Goal: Task Accomplishment & Management: Complete application form

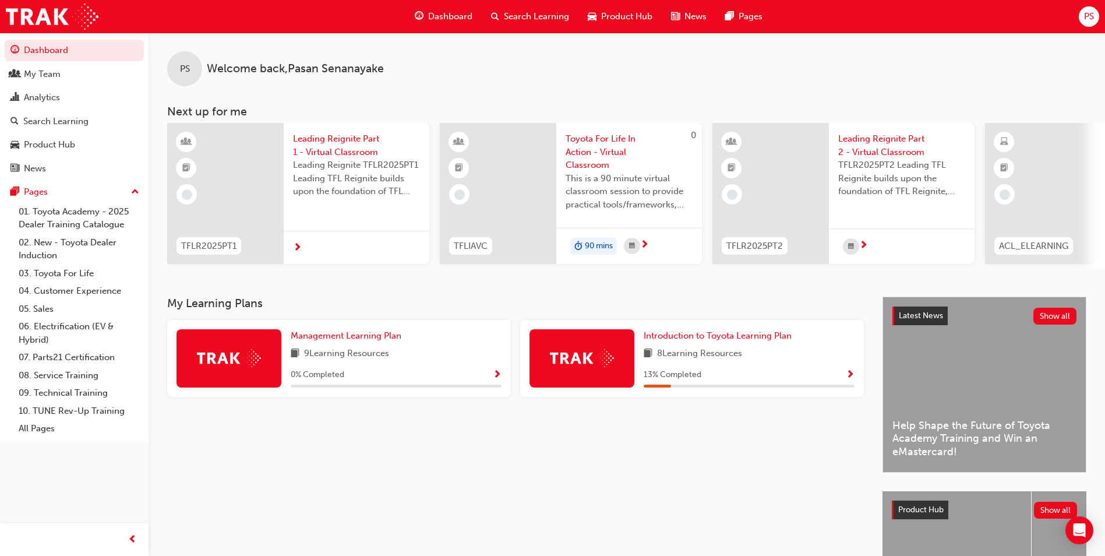
click at [349, 237] on div at bounding box center [357, 248] width 146 height 34
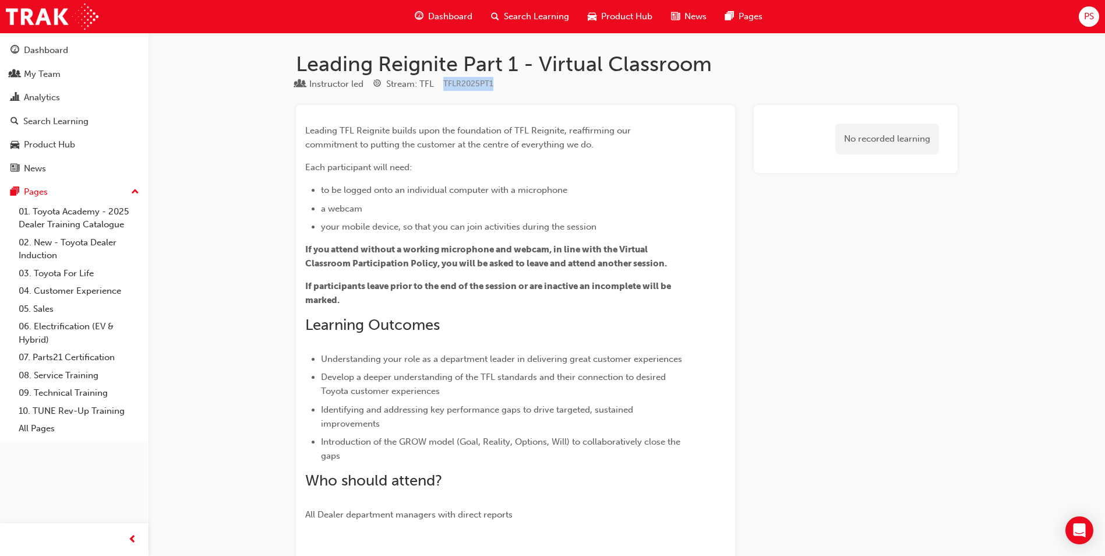
drag, startPoint x: 501, startPoint y: 83, endPoint x: 442, endPoint y: 81, distance: 58.3
click at [442, 81] on div "Instructor led Stream: TFL TFLR2025PT1" at bounding box center [627, 86] width 662 height 19
copy span "TFLR2025PT1"
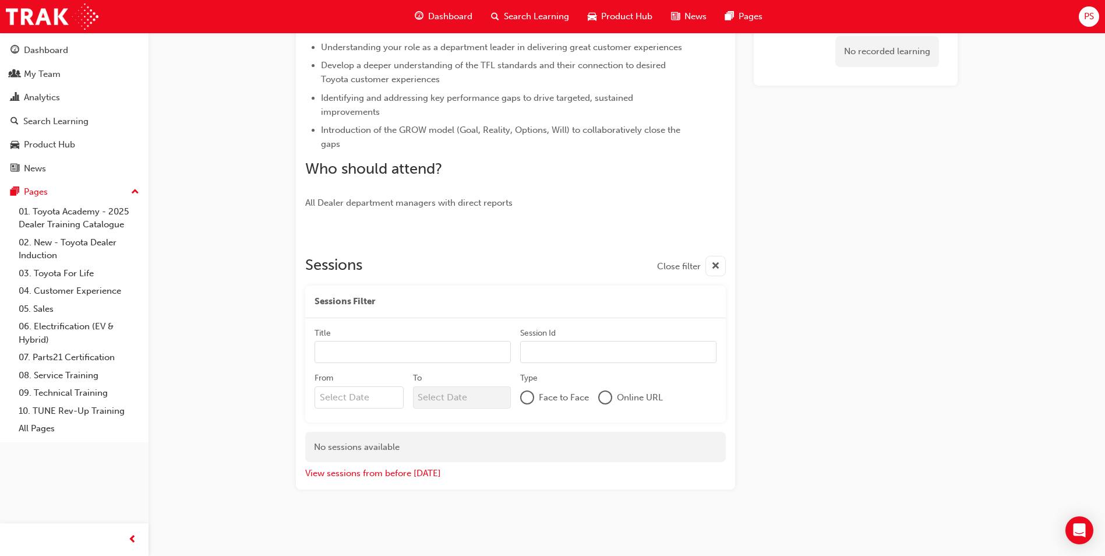
click at [573, 345] on input "Session Id" at bounding box center [618, 352] width 196 height 22
paste input "TFLR2025PT1"
type input "TFLR2025PT1"
click at [383, 351] on input "Title" at bounding box center [413, 352] width 196 height 22
type input "Pre-Delivery Manager"
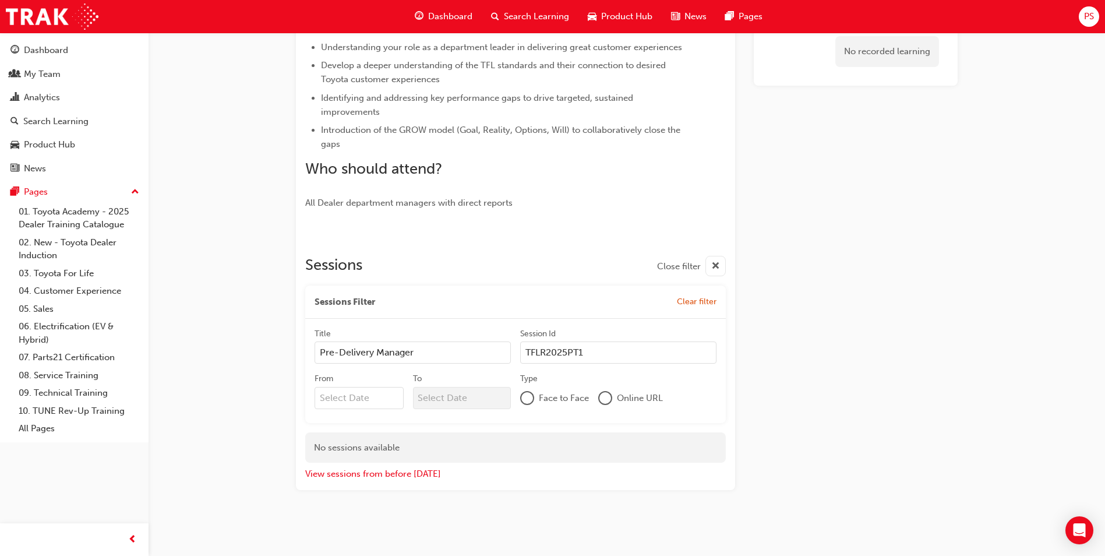
click at [372, 399] on input "From" at bounding box center [359, 398] width 89 height 22
click at [362, 491] on div "14 15 16 17 18 19 20" at bounding box center [381, 499] width 124 height 17
click at [362, 409] on input "From Previous Month Next Month [DATE] Su Mo Tu We Th Fr Sa 31 1 2 3 4 5 6 7 8 9…" at bounding box center [359, 398] width 89 height 22
click at [364, 496] on div "16" at bounding box center [362, 499] width 15 height 15
click at [364, 409] on input "From Previous Month Next Month [DATE] Su Mo Tu We Th Fr Sa 31 1 2 3 4 5 6 7 8 9…" at bounding box center [359, 398] width 89 height 22
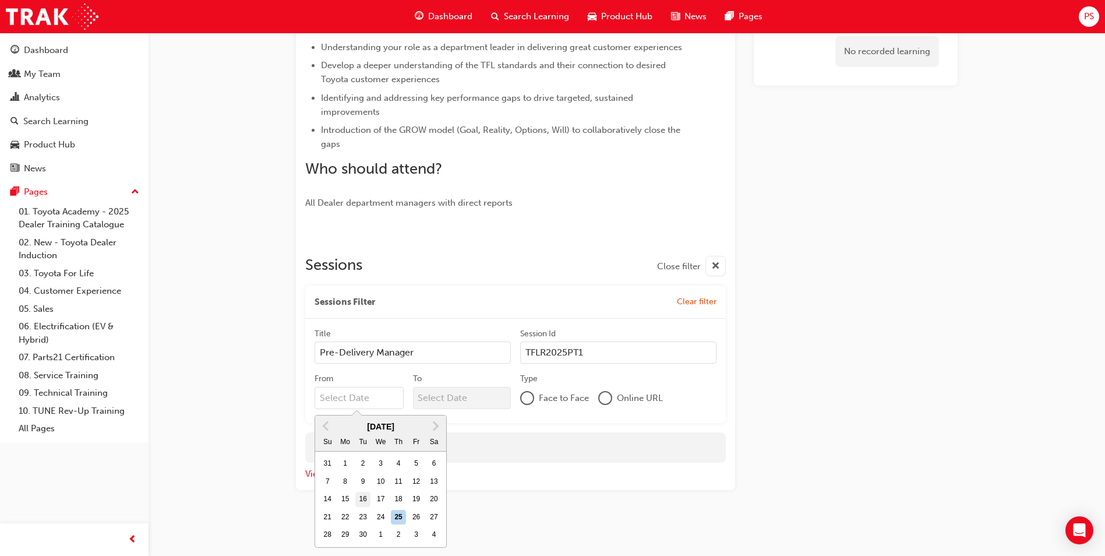
type input "[DATE]"
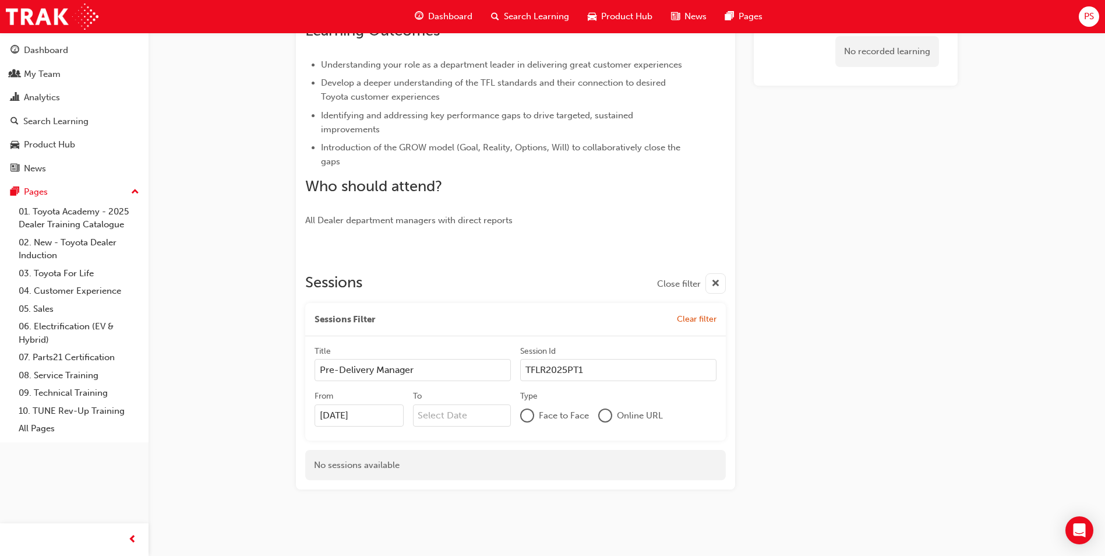
scroll to position [294, 0]
click at [605, 401] on label "Type Face to Face Online URL" at bounding box center [618, 408] width 196 height 36
click at [604, 412] on div at bounding box center [606, 416] width 12 height 12
click at [786, 162] on div "No recorded learning" at bounding box center [856, 150] width 204 height 679
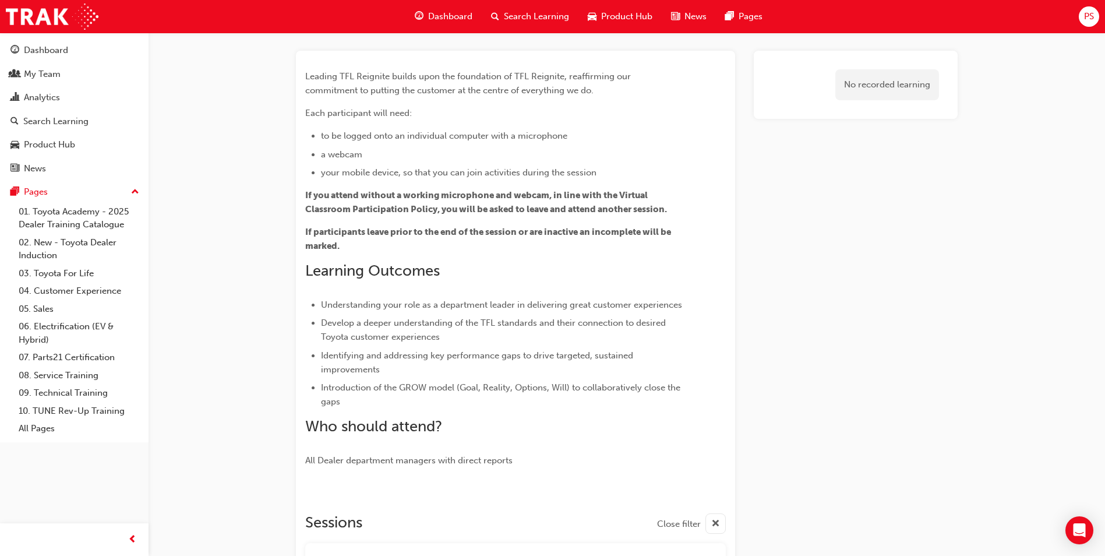
scroll to position [0, 0]
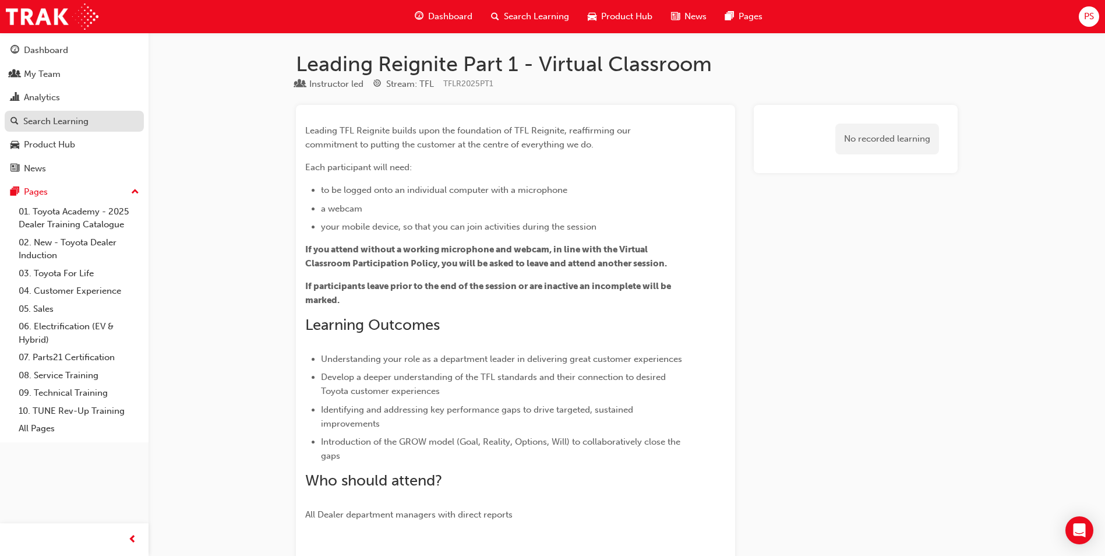
click at [66, 123] on div "Search Learning" at bounding box center [55, 121] width 65 height 13
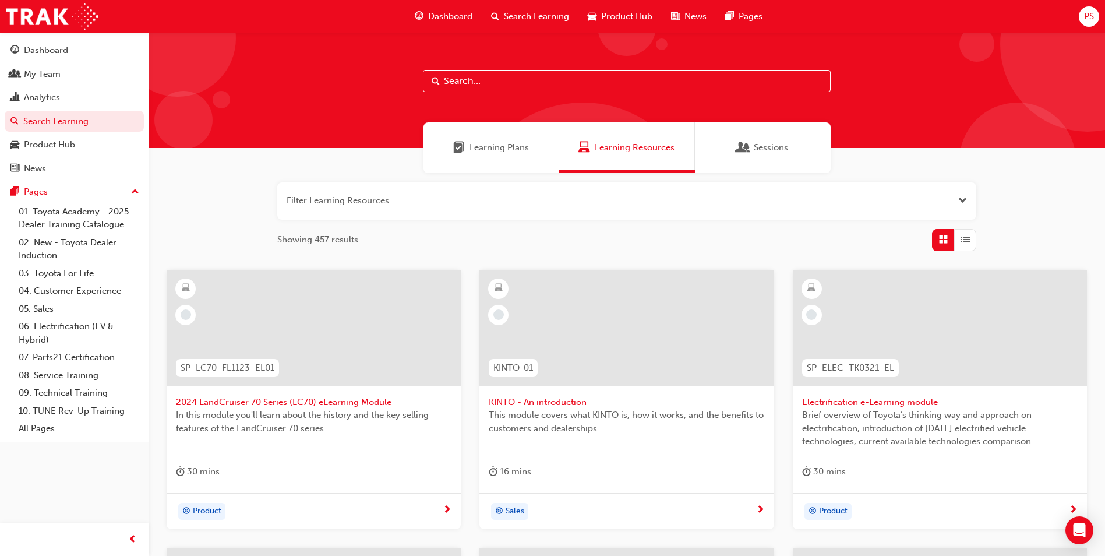
click at [457, 16] on span "Dashboard" at bounding box center [450, 16] width 44 height 13
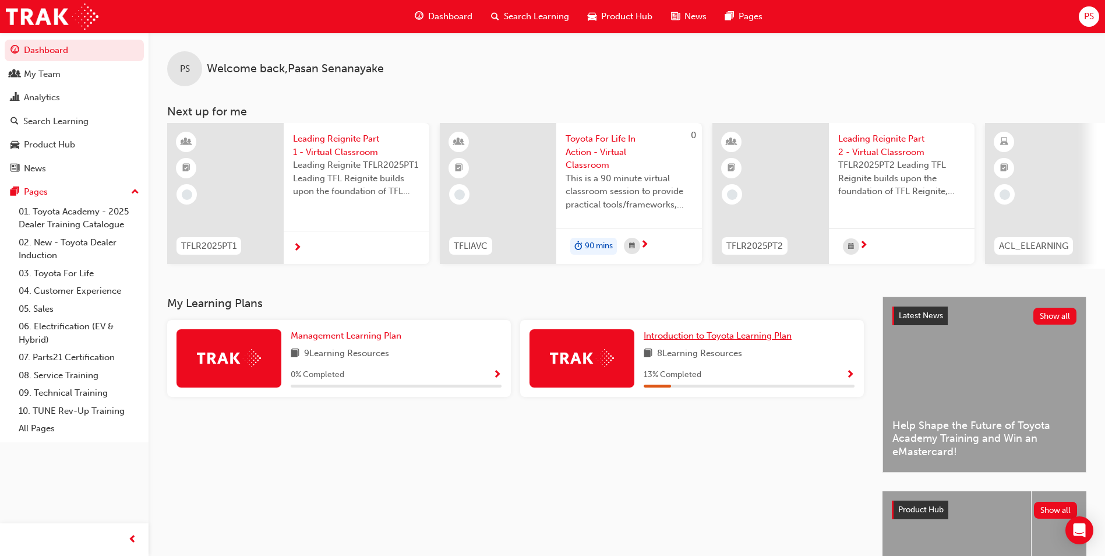
click at [712, 341] on span "Introduction to Toyota Learning Plan" at bounding box center [718, 335] width 148 height 10
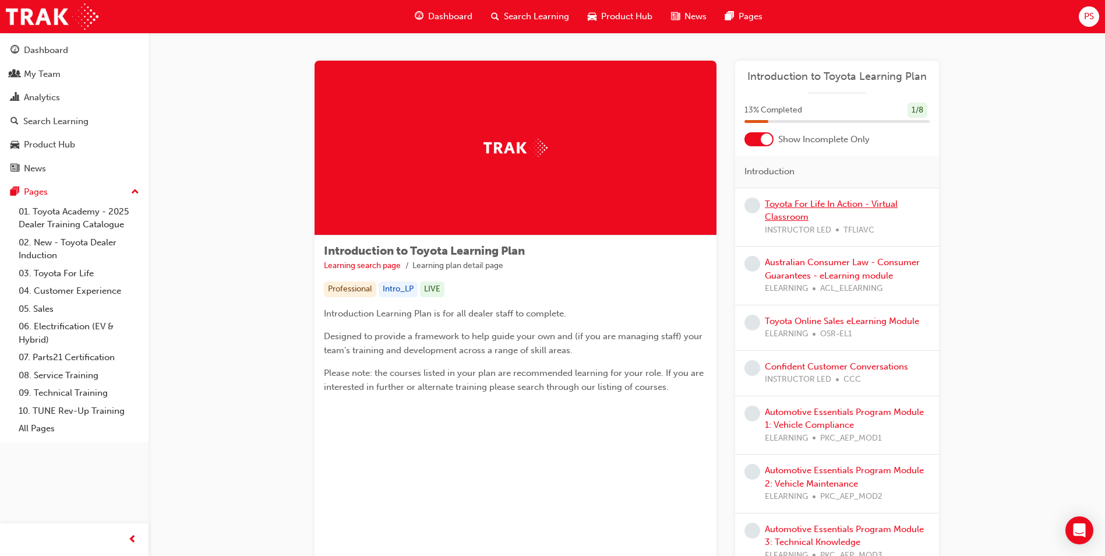
click at [774, 207] on link "Toyota For Life In Action - Virtual Classroom" at bounding box center [831, 211] width 133 height 24
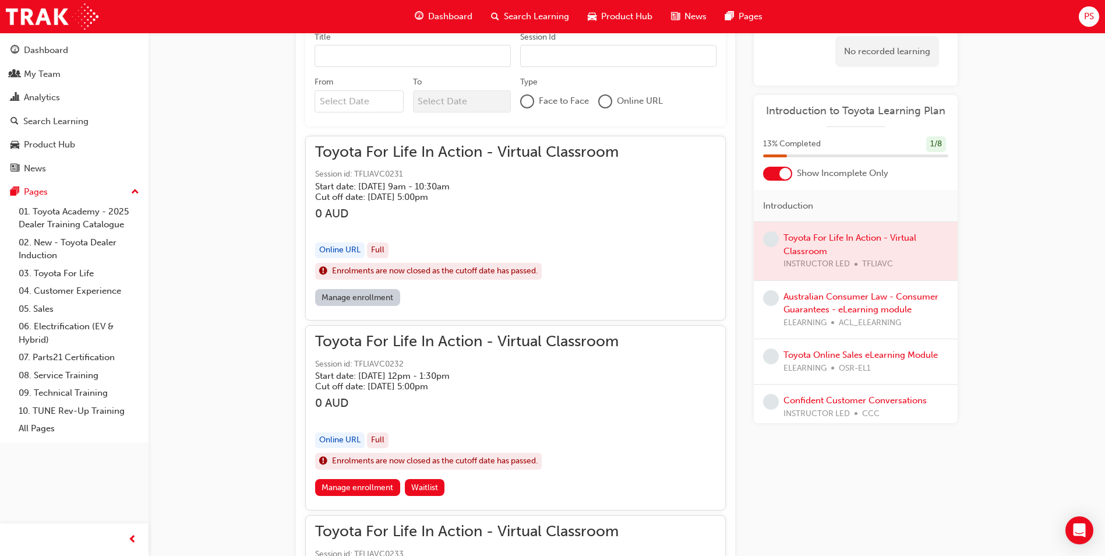
scroll to position [816, 0]
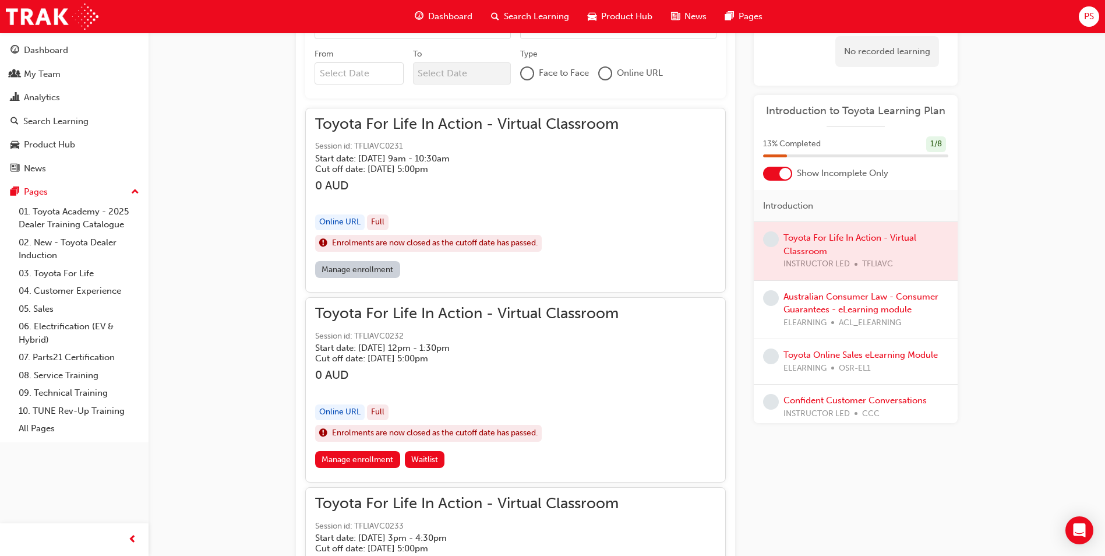
drag, startPoint x: 265, startPoint y: 83, endPoint x: 266, endPoint y: 95, distance: 11.7
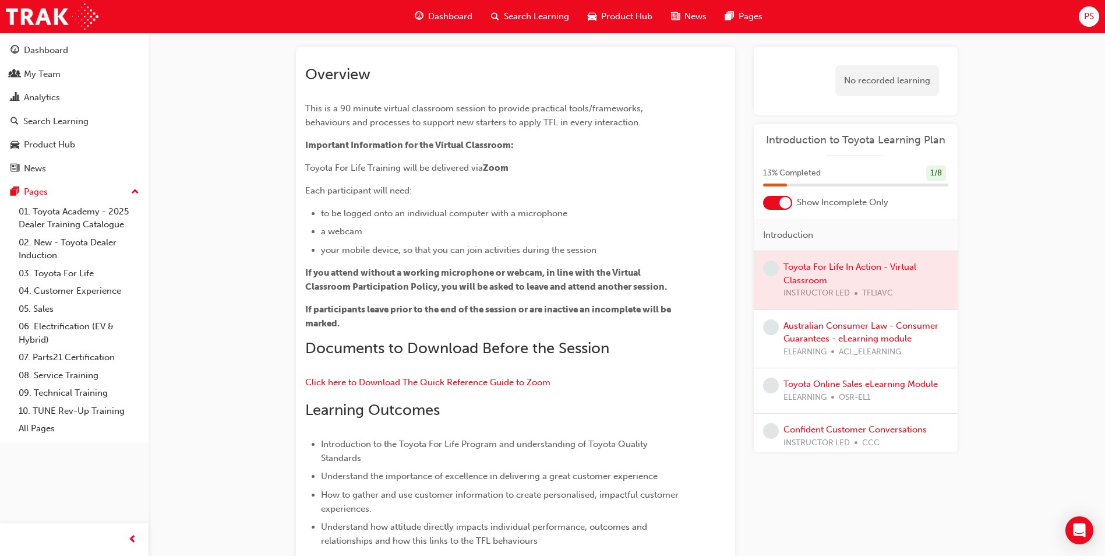
scroll to position [0, 0]
